Goal: Navigation & Orientation: Find specific page/section

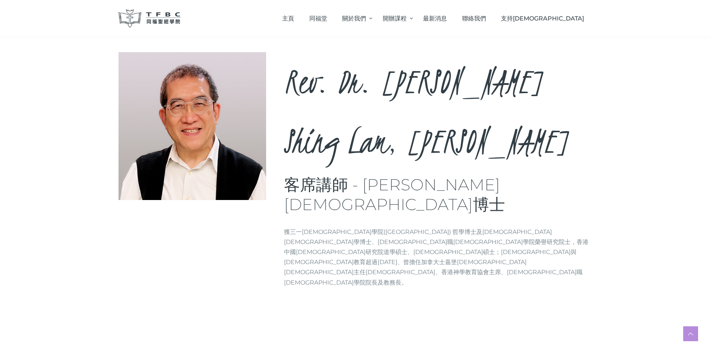
scroll to position [57, 0]
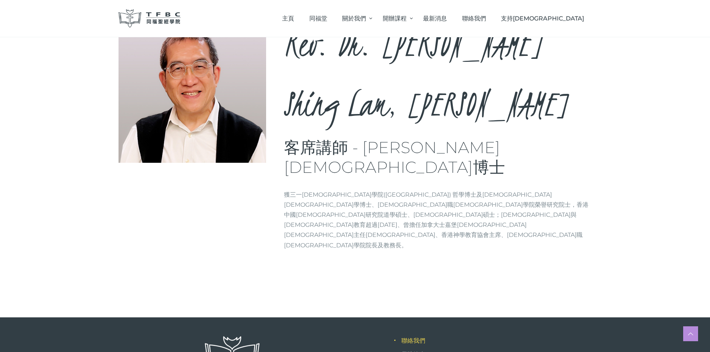
click at [422, 337] on link "聯絡我們" at bounding box center [413, 340] width 24 height 7
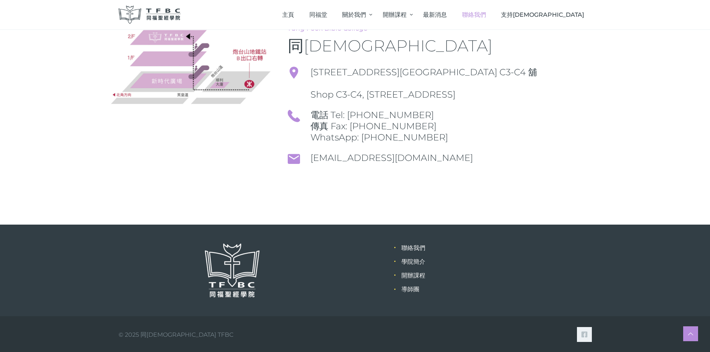
scroll to position [146, 0]
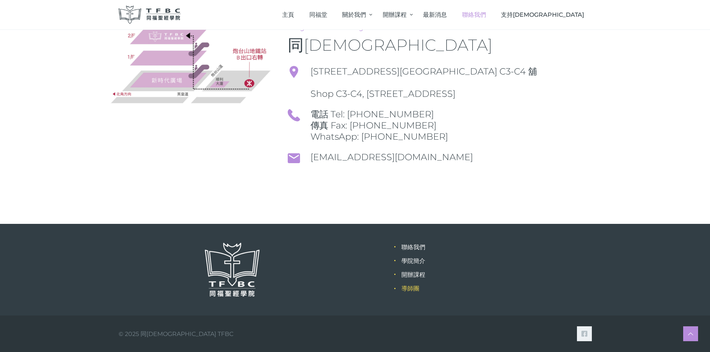
click at [405, 288] on link "導師團" at bounding box center [410, 288] width 18 height 7
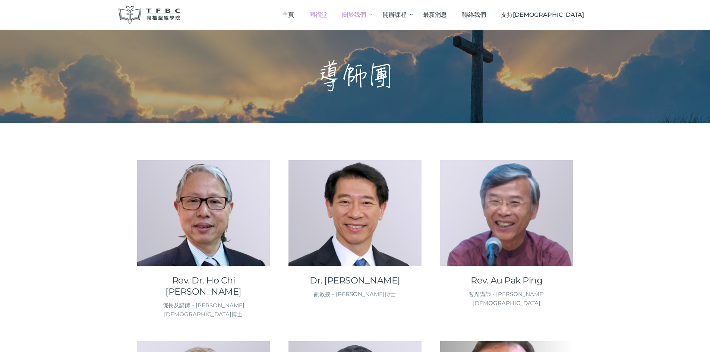
click at [327, 12] on span "同福堂" at bounding box center [318, 14] width 18 height 7
click at [294, 15] on span "主頁" at bounding box center [288, 14] width 12 height 7
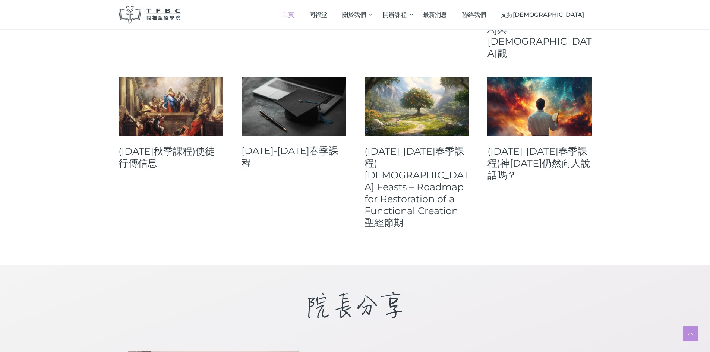
scroll to position [447, 0]
